Goal: Transaction & Acquisition: Book appointment/travel/reservation

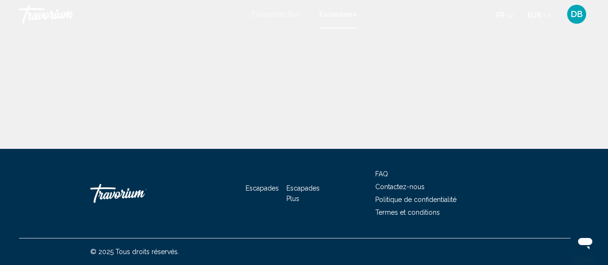
click at [535, 131] on div "Contenu principal" at bounding box center [304, 88] width 608 height 121
click at [570, 19] on div "DB" at bounding box center [576, 14] width 19 height 19
click at [257, 186] on font "Escapades" at bounding box center [261, 189] width 33 height 8
